Goal: Task Accomplishment & Management: Manage account settings

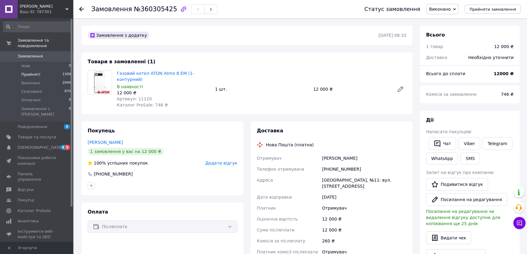
click at [30, 72] on span "Прийняті" at bounding box center [30, 74] width 19 height 5
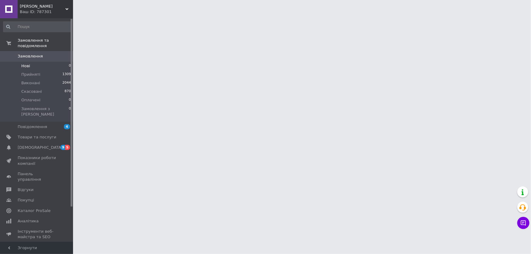
click at [22, 63] on span "Нові" at bounding box center [25, 65] width 9 height 5
click at [26, 63] on span "Нові" at bounding box center [25, 65] width 9 height 5
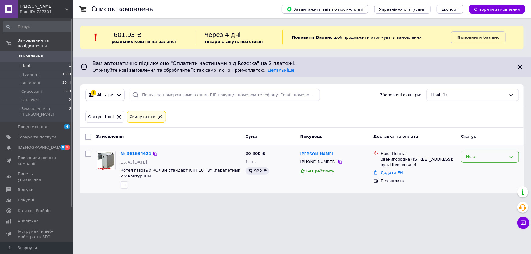
click at [489, 154] on div "Нове" at bounding box center [486, 157] width 40 height 6
click at [485, 166] on li "Прийнято" at bounding box center [489, 169] width 57 height 11
click at [129, 152] on link "№ 361634621" at bounding box center [136, 153] width 31 height 5
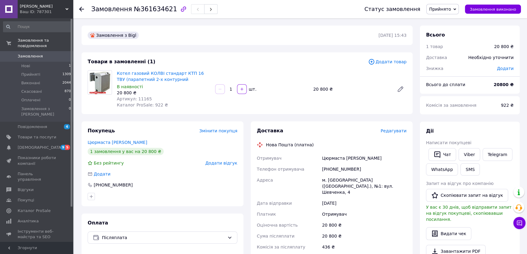
scroll to position [37, 0]
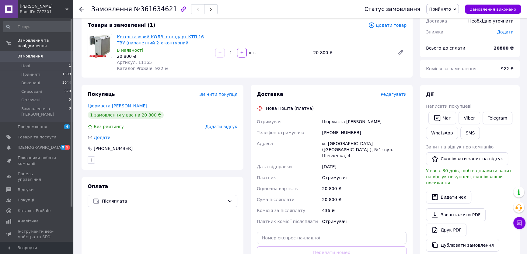
click at [134, 40] on link "Котел газовий КОЛВІ стандарт КТП 16 ТВУ (парапетний 2-х контурний" at bounding box center [160, 39] width 87 height 11
drag, startPoint x: 363, startPoint y: 131, endPoint x: 314, endPoint y: 131, distance: 49.6
click at [314, 131] on div "Отримувач Цюрмаста [PERSON_NAME] отримувача [PHONE_NUMBER] [PERSON_NAME] [GEOGR…" at bounding box center [332, 171] width 152 height 111
copy div "Телефон отримувача [PHONE_NUMBER]"
click at [148, 49] on div "В наявності" at bounding box center [163, 50] width 93 height 6
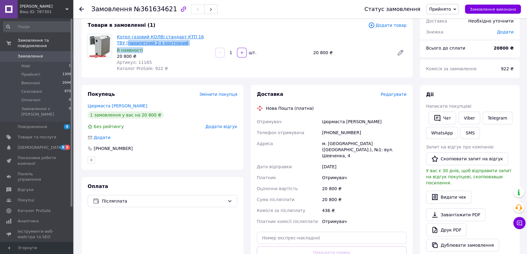
drag, startPoint x: 172, startPoint y: 48, endPoint x: 118, endPoint y: 40, distance: 54.5
click at [118, 40] on div "Котел газовий КОЛВІ стандарт КТП 16 ТВУ (парапетний 2-х контурний В наявності 2…" at bounding box center [163, 53] width 98 height 40
drag, startPoint x: 115, startPoint y: 34, endPoint x: 171, endPoint y: 44, distance: 57.2
click at [171, 44] on div "Котел газовий КОЛВІ стандарт КТП 16 ТВУ (парапетний 2-х контурний В наявності 2…" at bounding box center [163, 53] width 98 height 40
copy link "Котел газовий КОЛВІ стандарт КТП 16 ТВУ (парапетний 2-х контурний"
